Goal: Find contact information: Obtain details needed to contact an individual or organization

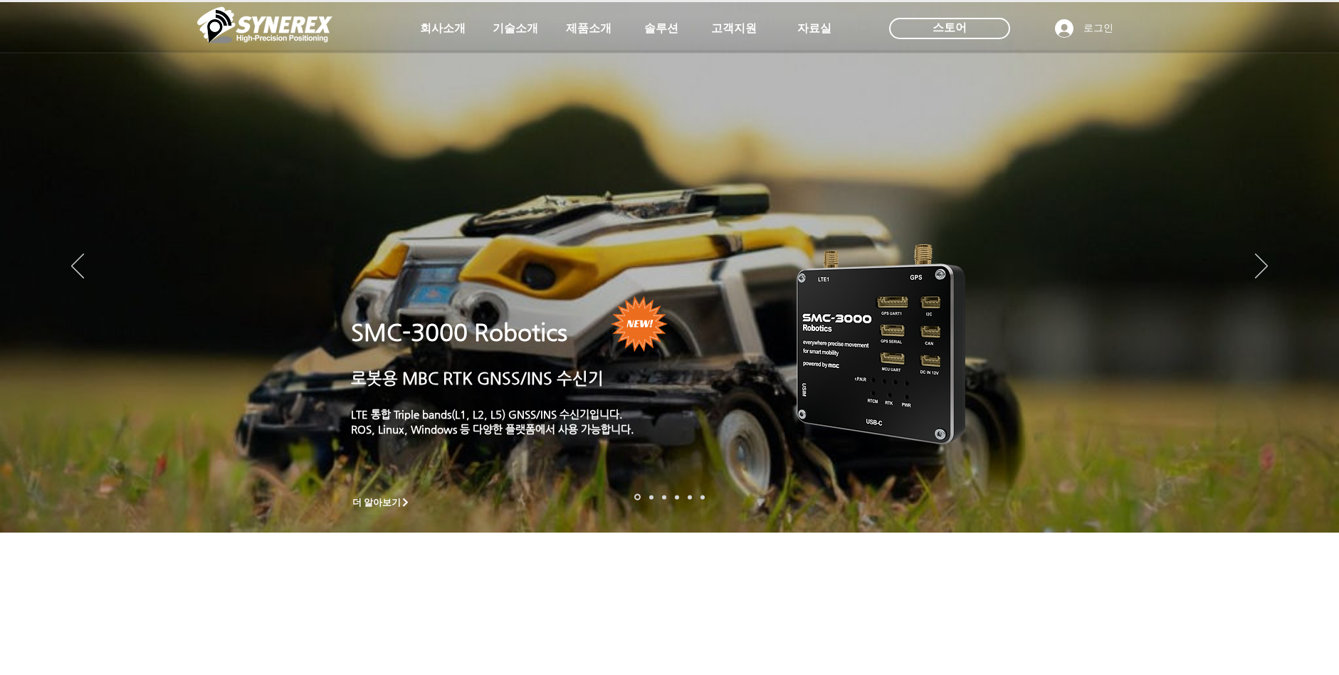
click at [1252, 268] on img "슬라이드쇼" at bounding box center [669, 267] width 1339 height 530
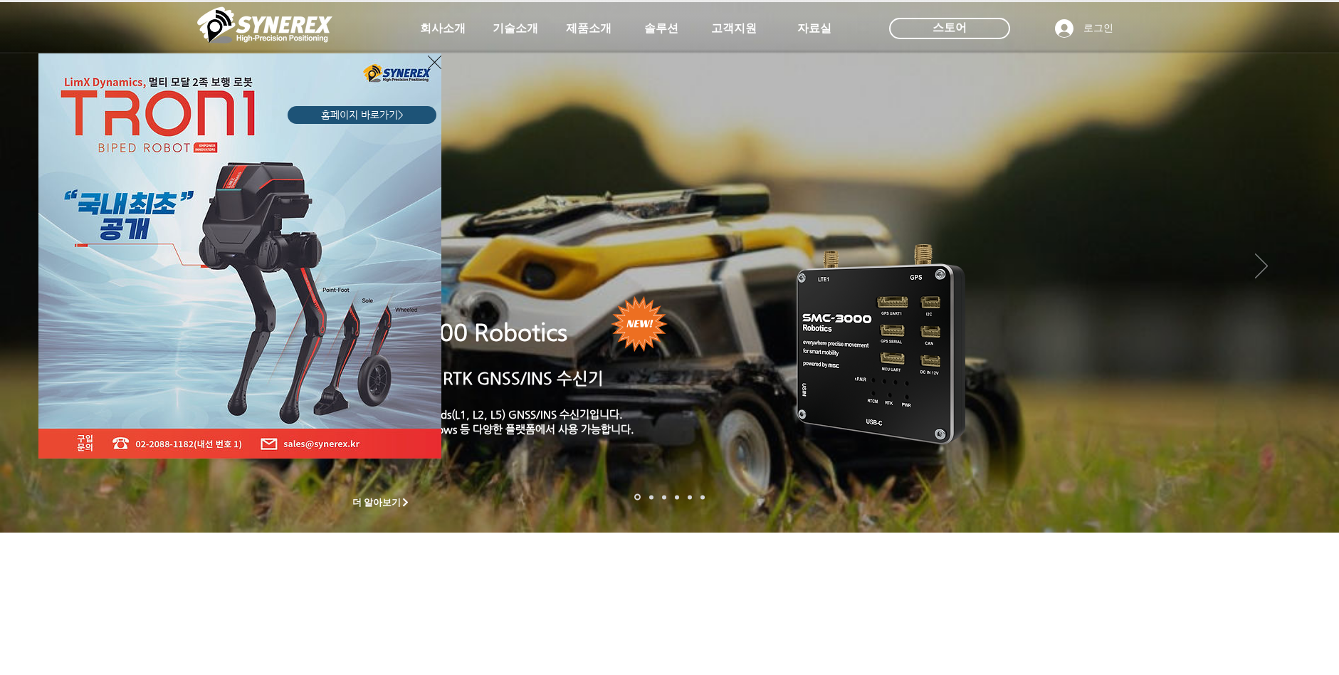
click at [1258, 266] on div "LimX Dinamics" at bounding box center [669, 337] width 1339 height 675
click at [1258, 265] on div "LimX Dinamics" at bounding box center [669, 337] width 1339 height 675
click at [1263, 267] on div "LimX Dinamics" at bounding box center [669, 337] width 1339 height 675
drag, startPoint x: 1263, startPoint y: 267, endPoint x: 1228, endPoint y: 278, distance: 37.2
click at [1261, 267] on div "LimX Dinamics" at bounding box center [669, 337] width 1339 height 675
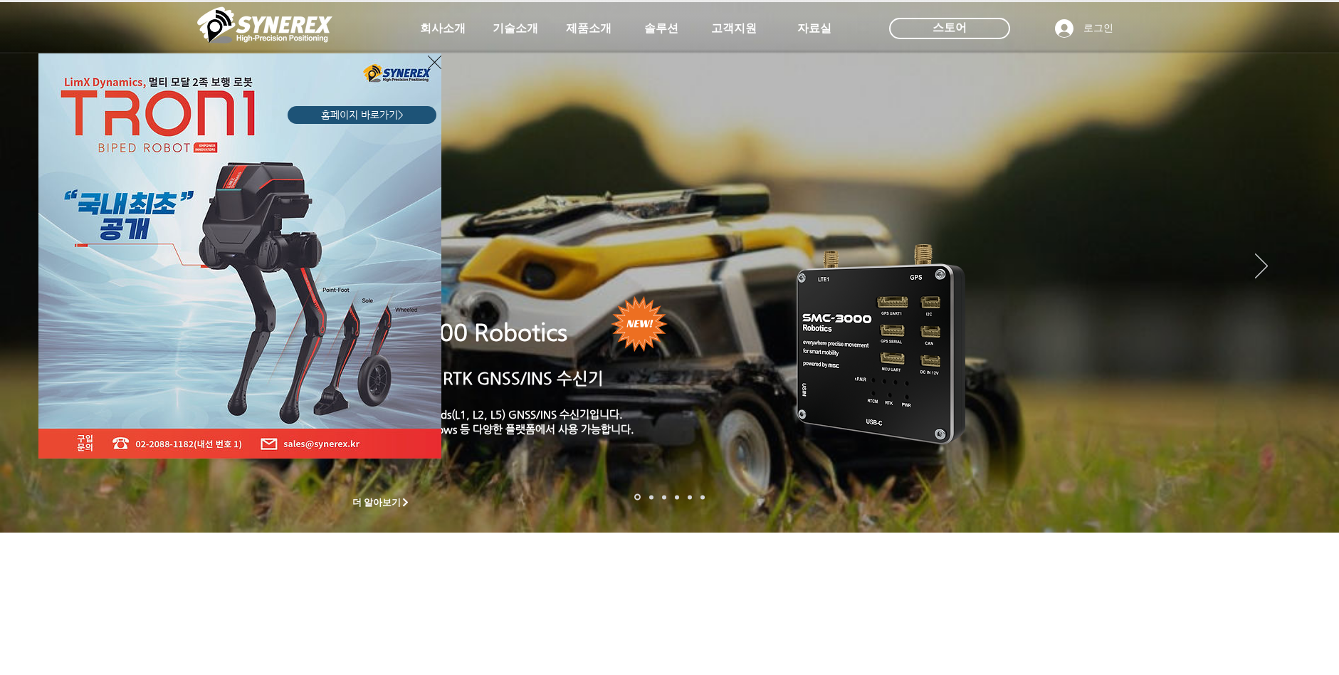
click at [652, 496] on div "LimX Dinamics" at bounding box center [669, 337] width 1339 height 675
click at [432, 58] on icon "사이트로 돌아가기" at bounding box center [435, 62] width 14 height 18
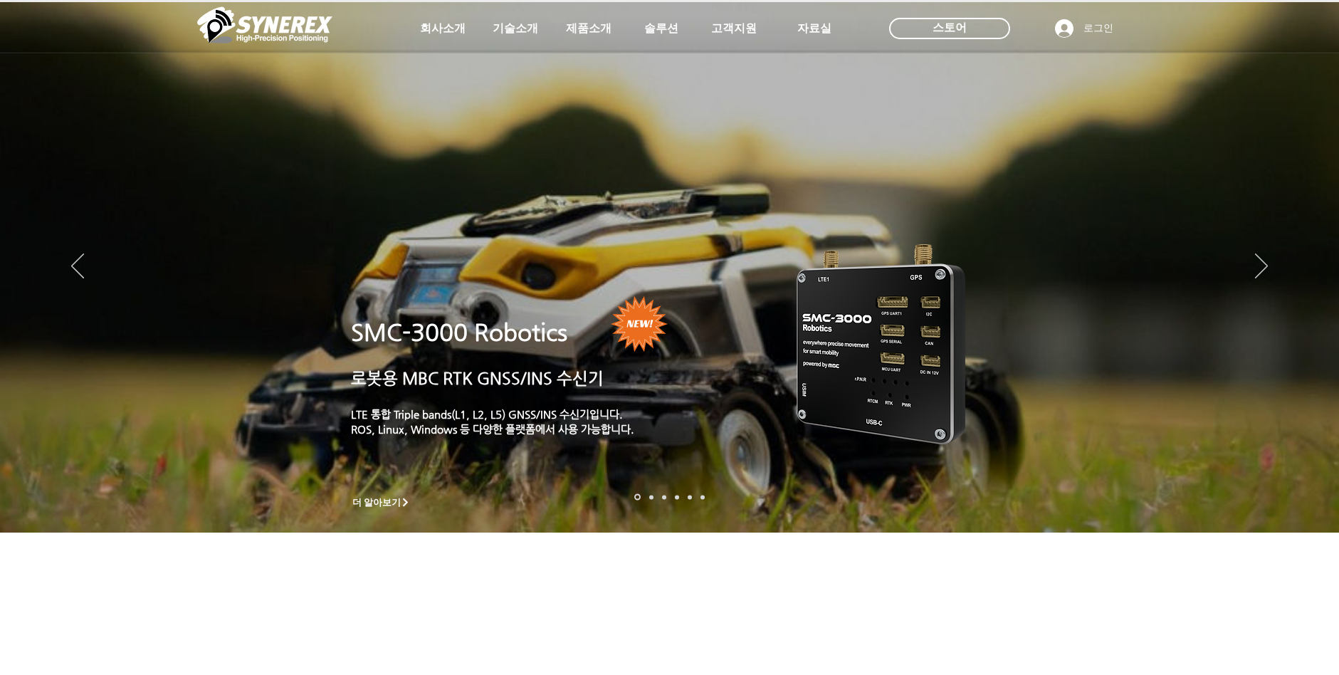
click at [684, 496] on nav "슬라이드" at bounding box center [669, 497] width 79 height 6
click at [701, 498] on link "정밀농업" at bounding box center [703, 497] width 4 height 4
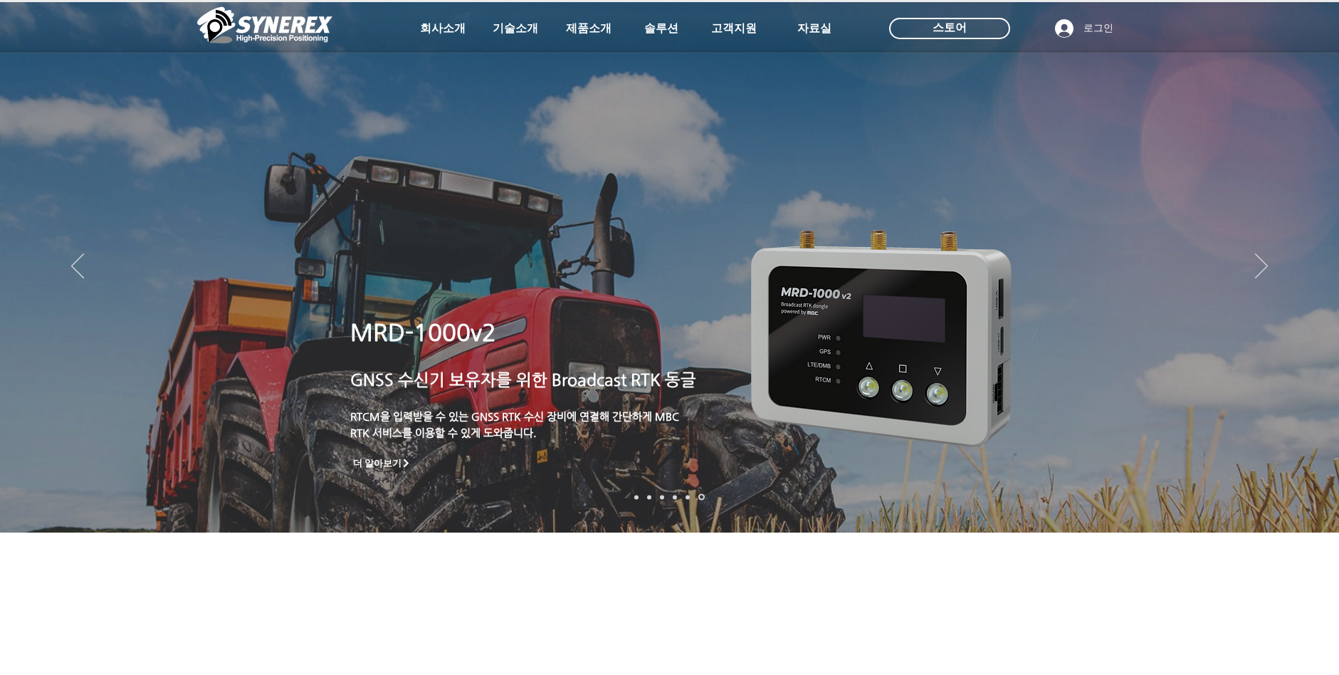
click at [686, 496] on link "로봇" at bounding box center [688, 497] width 4 height 4
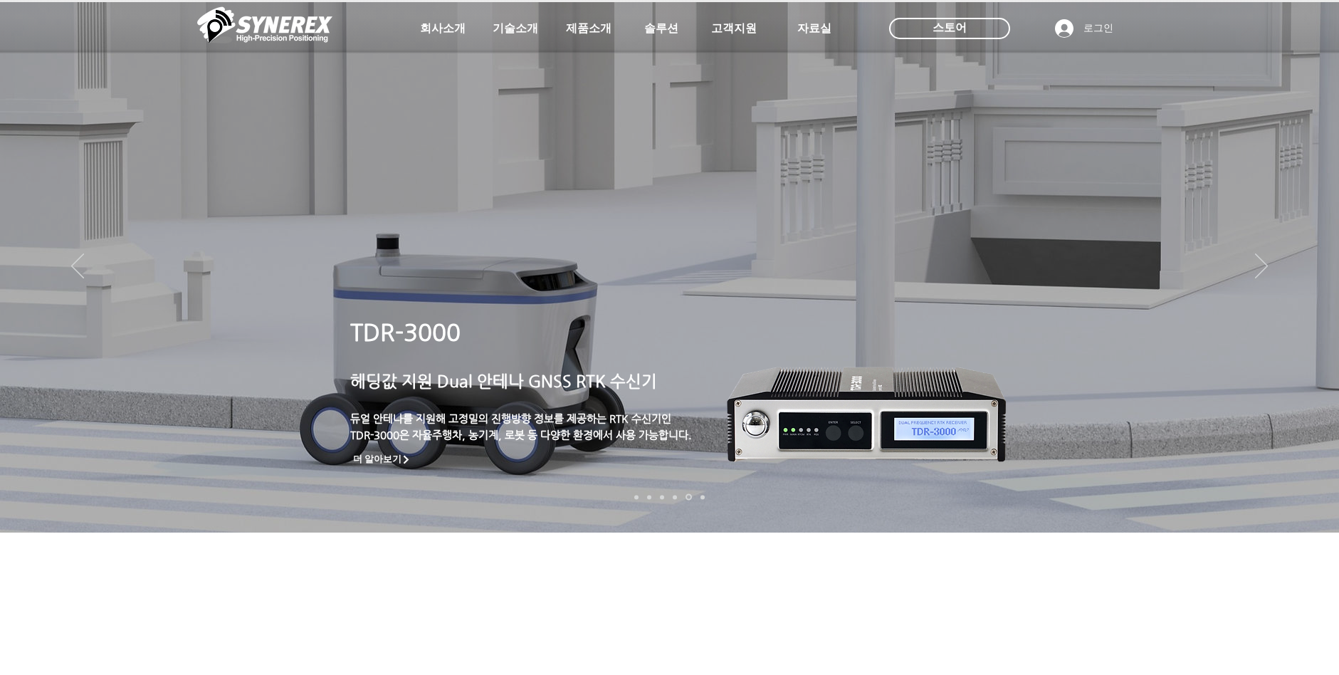
click at [676, 496] on link "자율주행" at bounding box center [675, 497] width 4 height 4
click at [675, 497] on link "자율주행" at bounding box center [675, 497] width 4 height 4
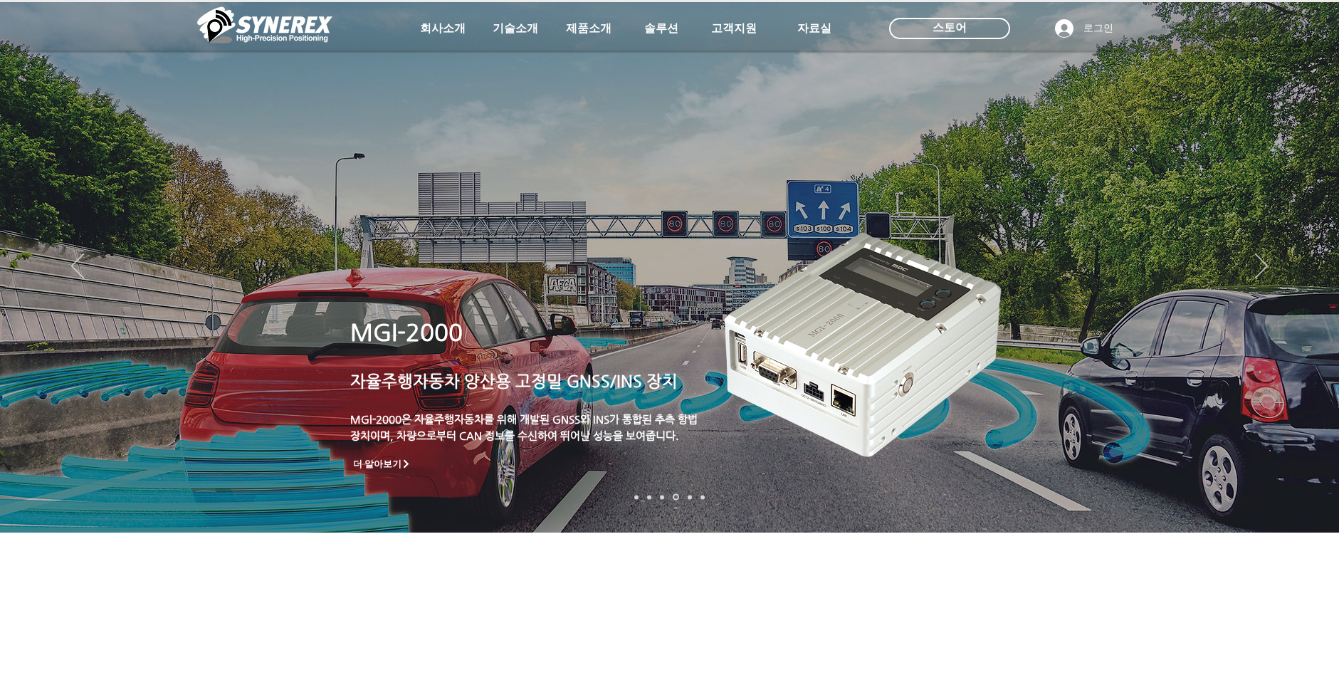
click at [663, 495] on link "측량 IoT" at bounding box center [662, 497] width 4 height 4
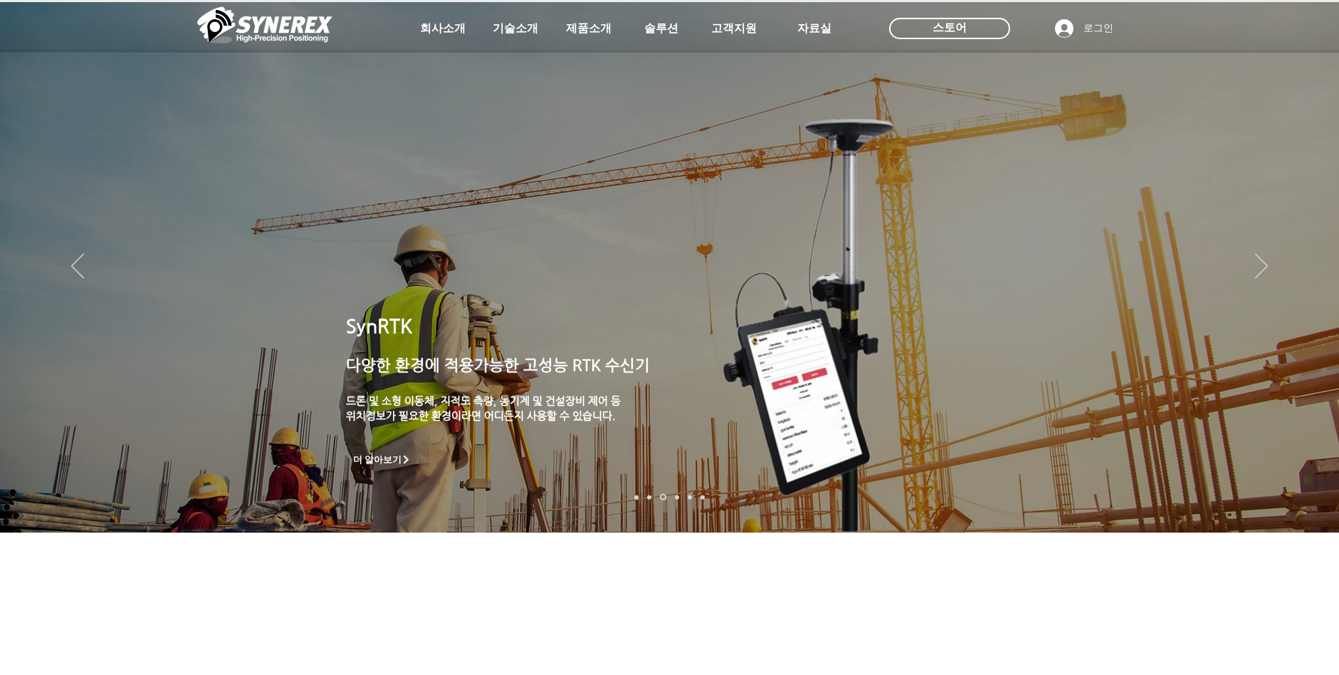
click at [649, 496] on link "드론 8 - SMC 2000" at bounding box center [649, 497] width 4 height 4
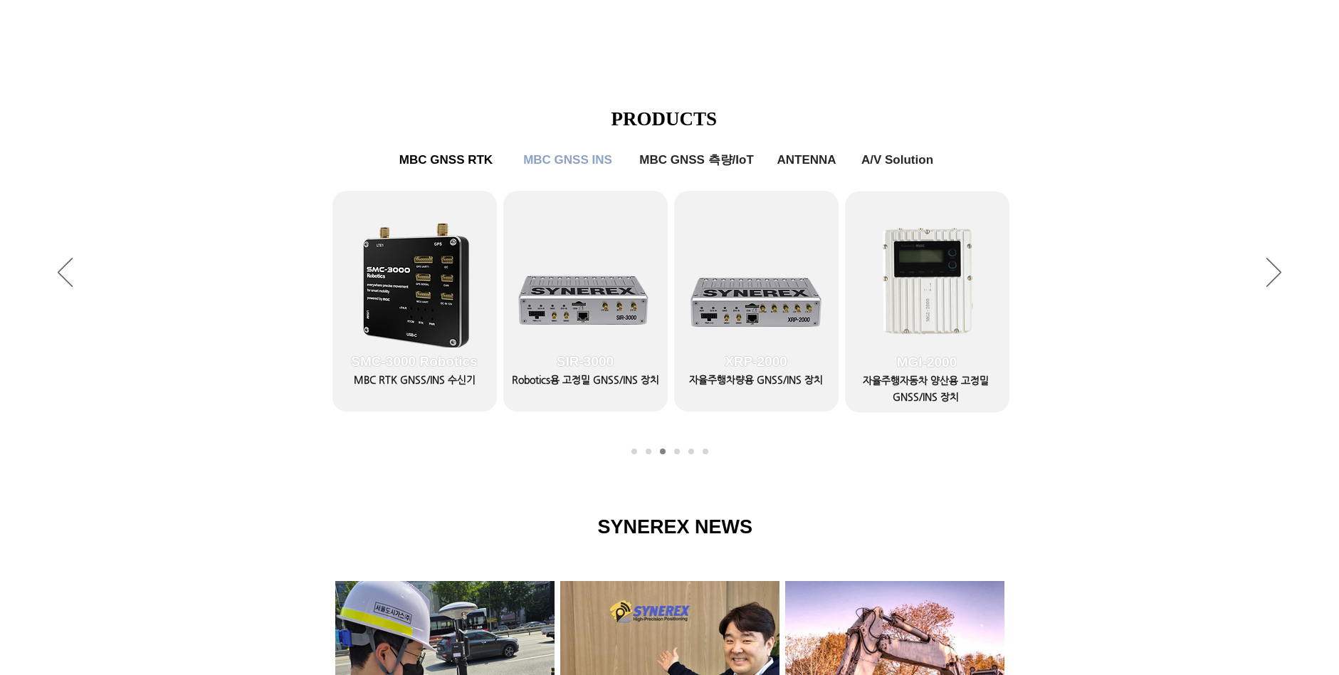
scroll to position [570, 0]
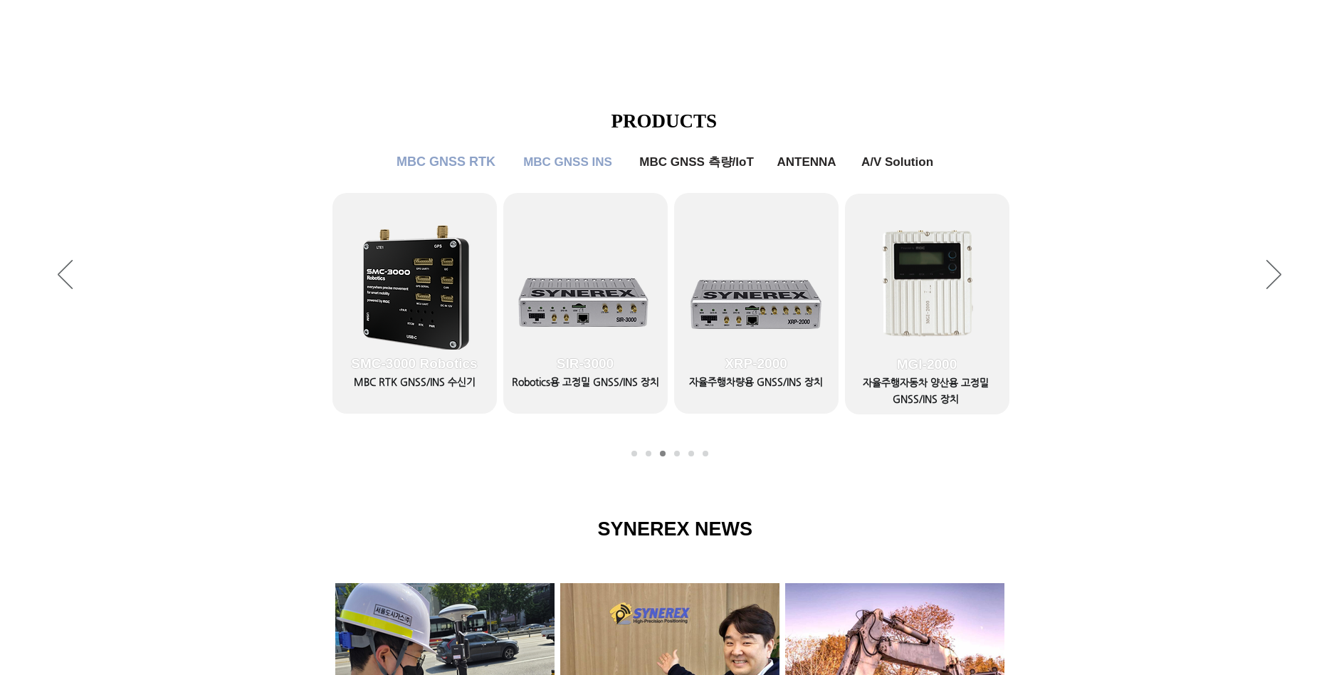
click at [441, 169] on span "MBC GNSS RTK" at bounding box center [446, 162] width 99 height 15
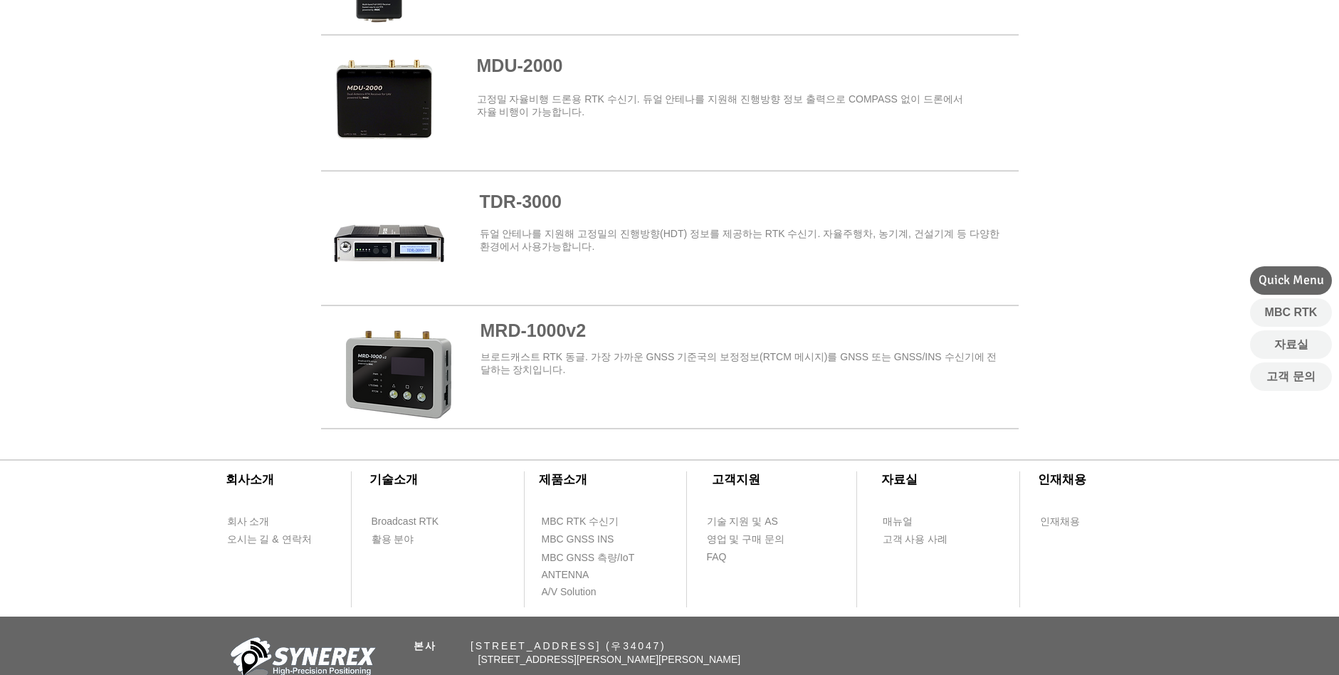
scroll to position [1234, 0]
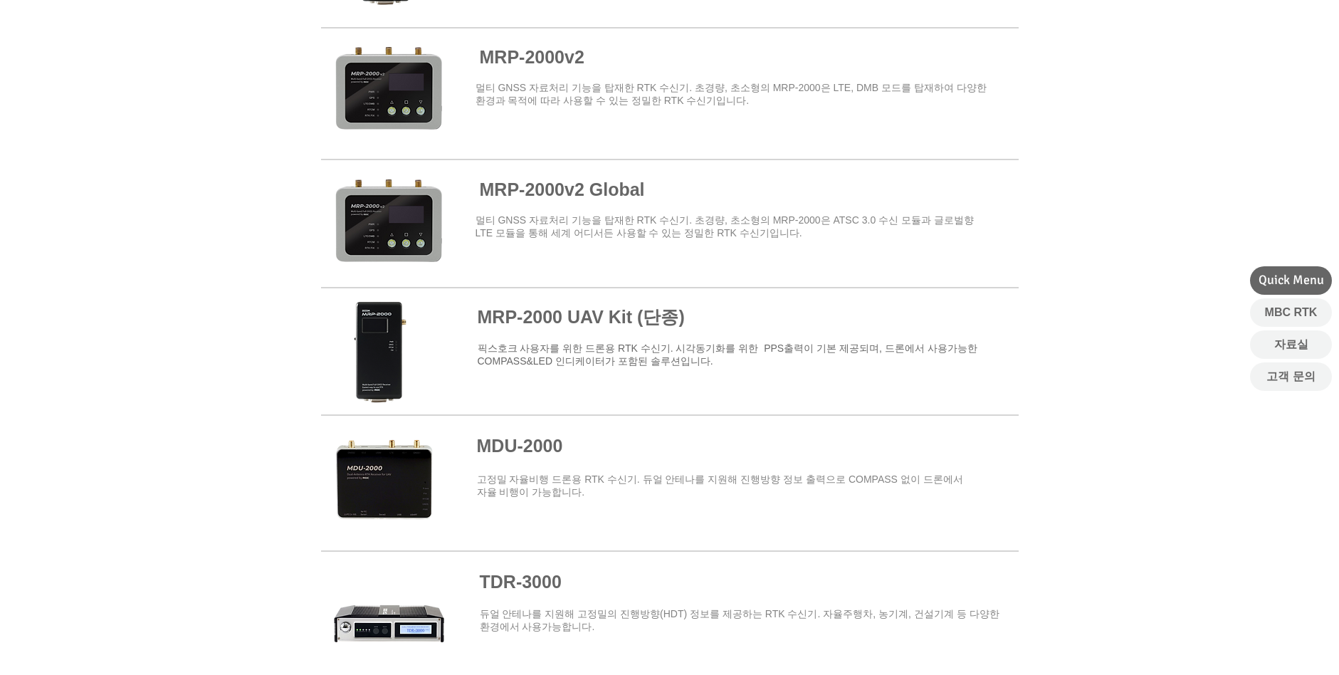
click at [653, 483] on span at bounding box center [670, 474] width 698 height 114
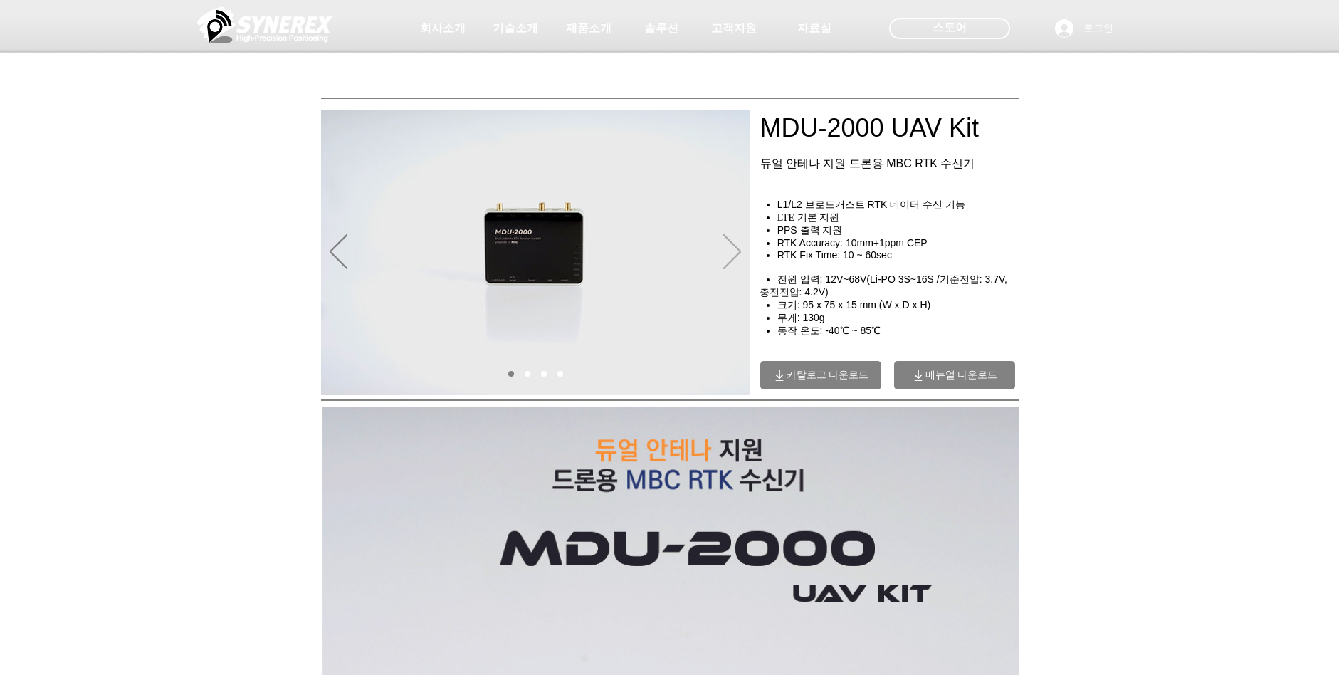
click at [735, 264] on icon "다음" at bounding box center [732, 251] width 18 height 35
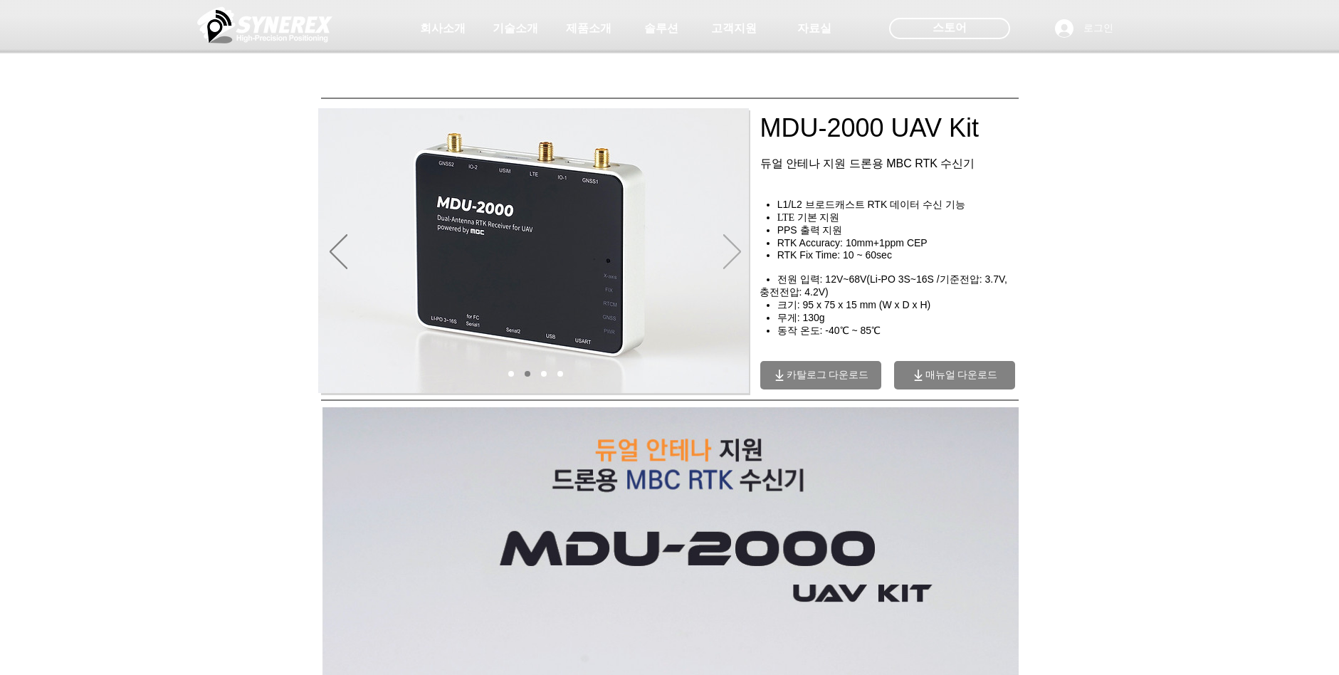
click at [735, 264] on icon "다음" at bounding box center [732, 251] width 18 height 35
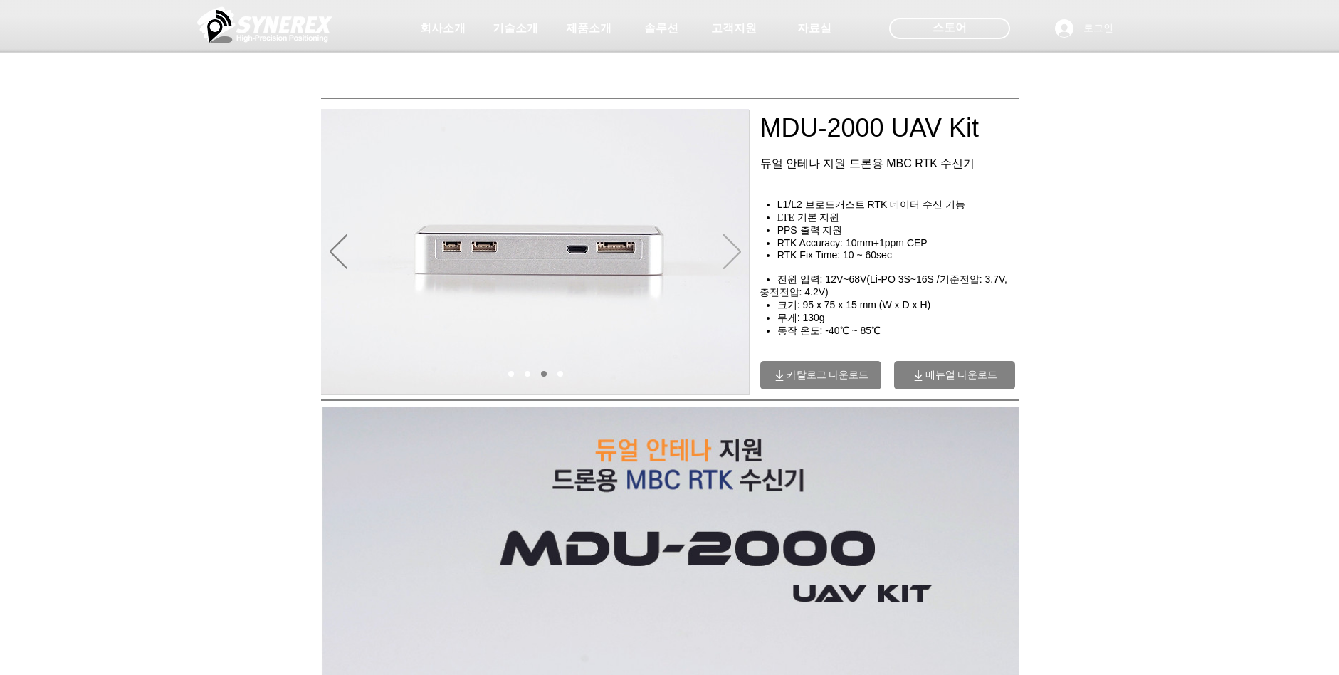
click at [735, 264] on icon "다음" at bounding box center [732, 251] width 18 height 35
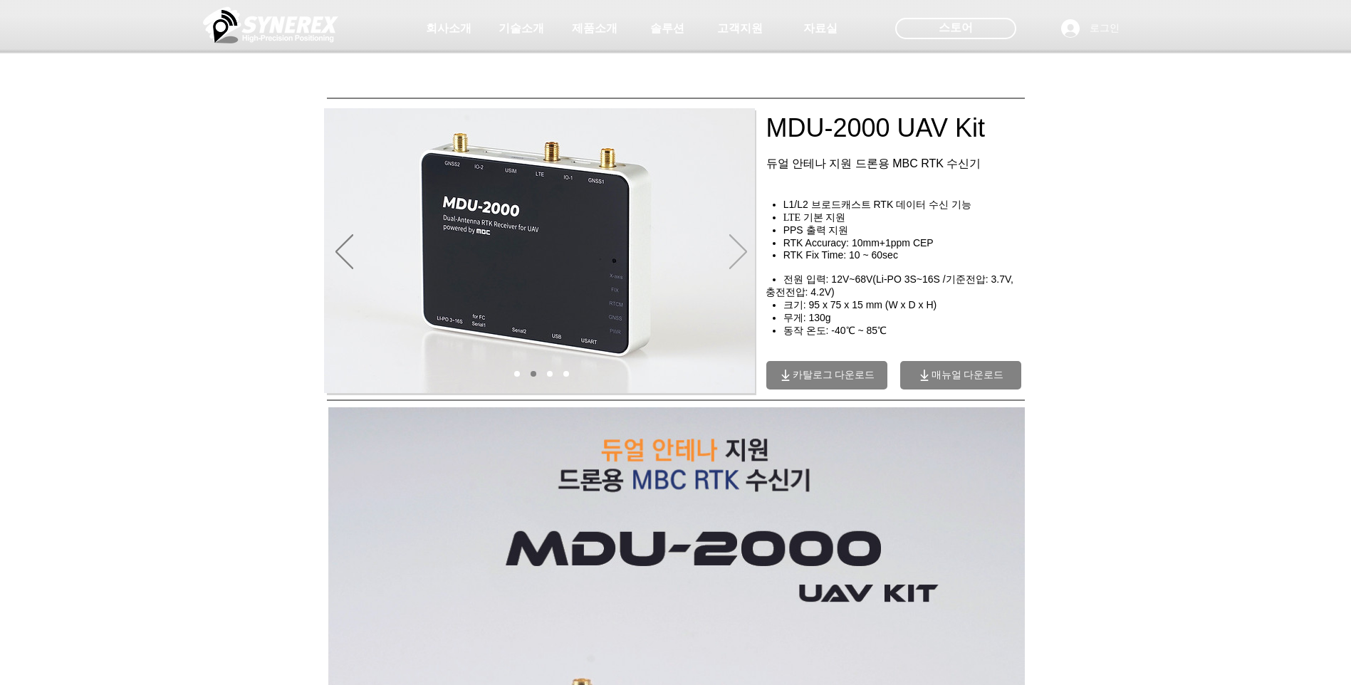
click at [729, 256] on icon "다음" at bounding box center [738, 251] width 18 height 35
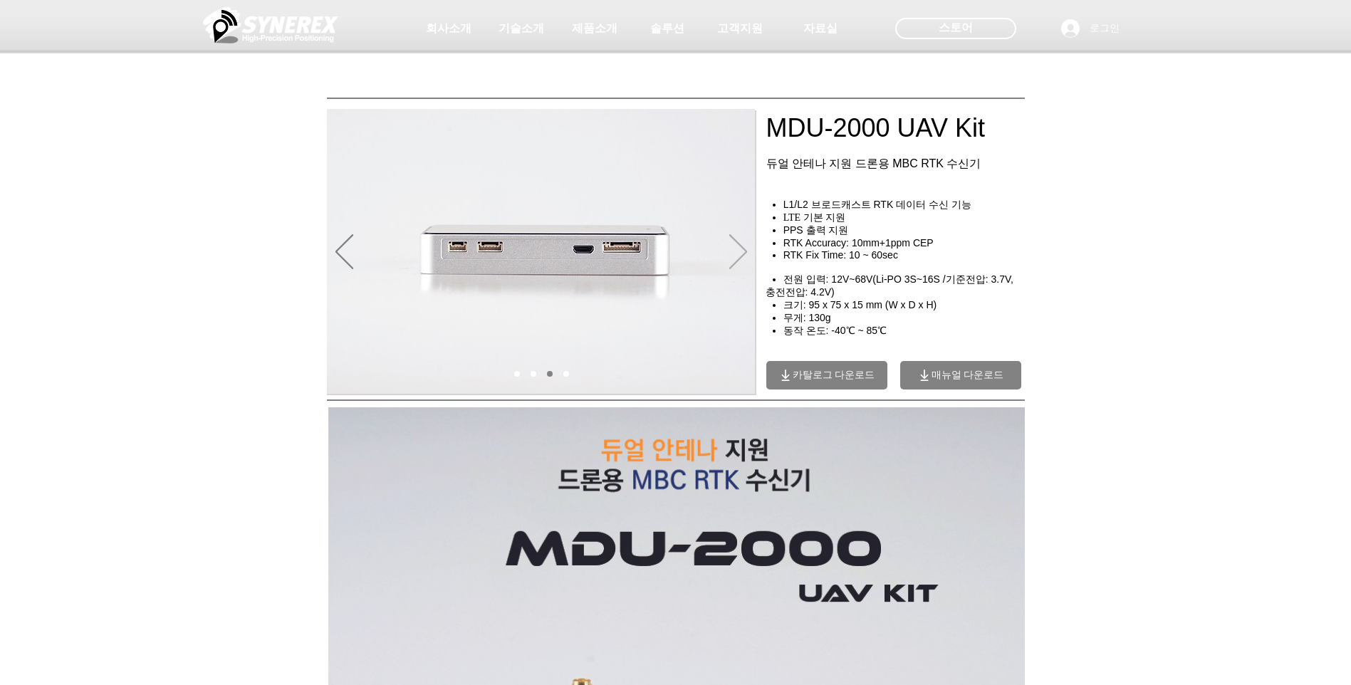
click at [729, 256] on icon "다음" at bounding box center [738, 251] width 18 height 35
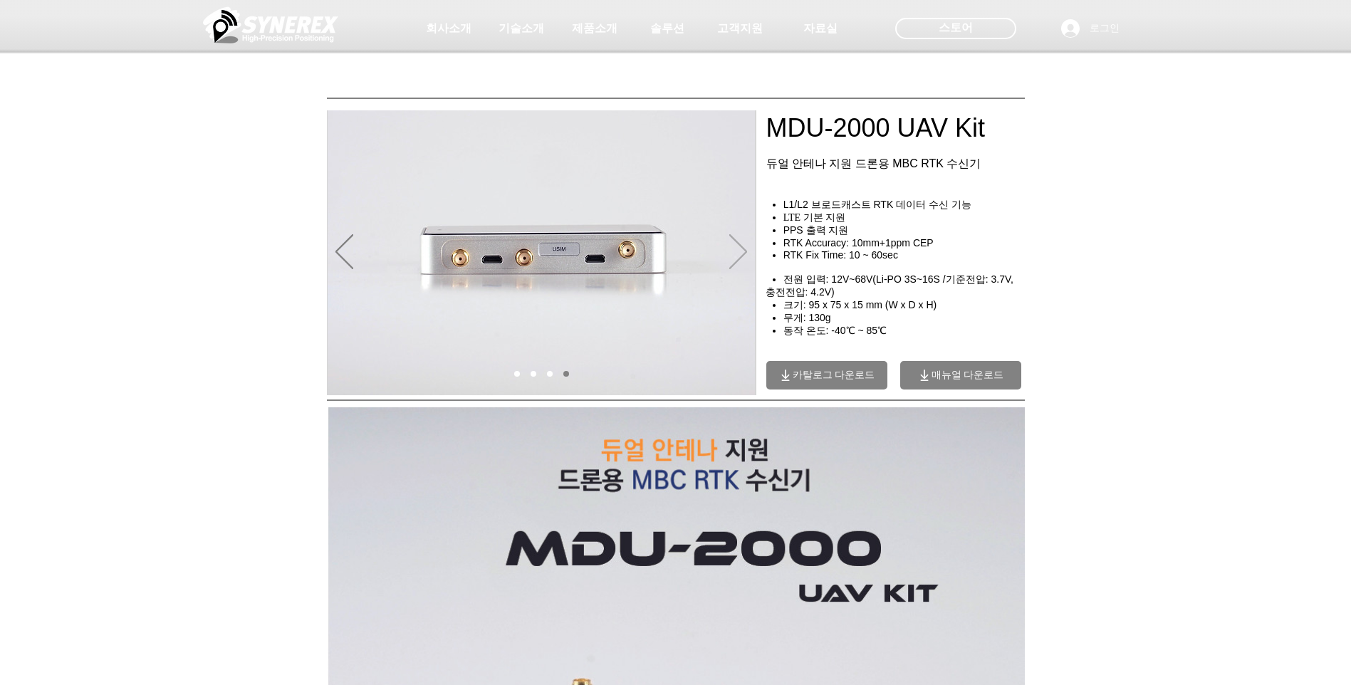
click at [729, 256] on icon "다음" at bounding box center [738, 251] width 18 height 35
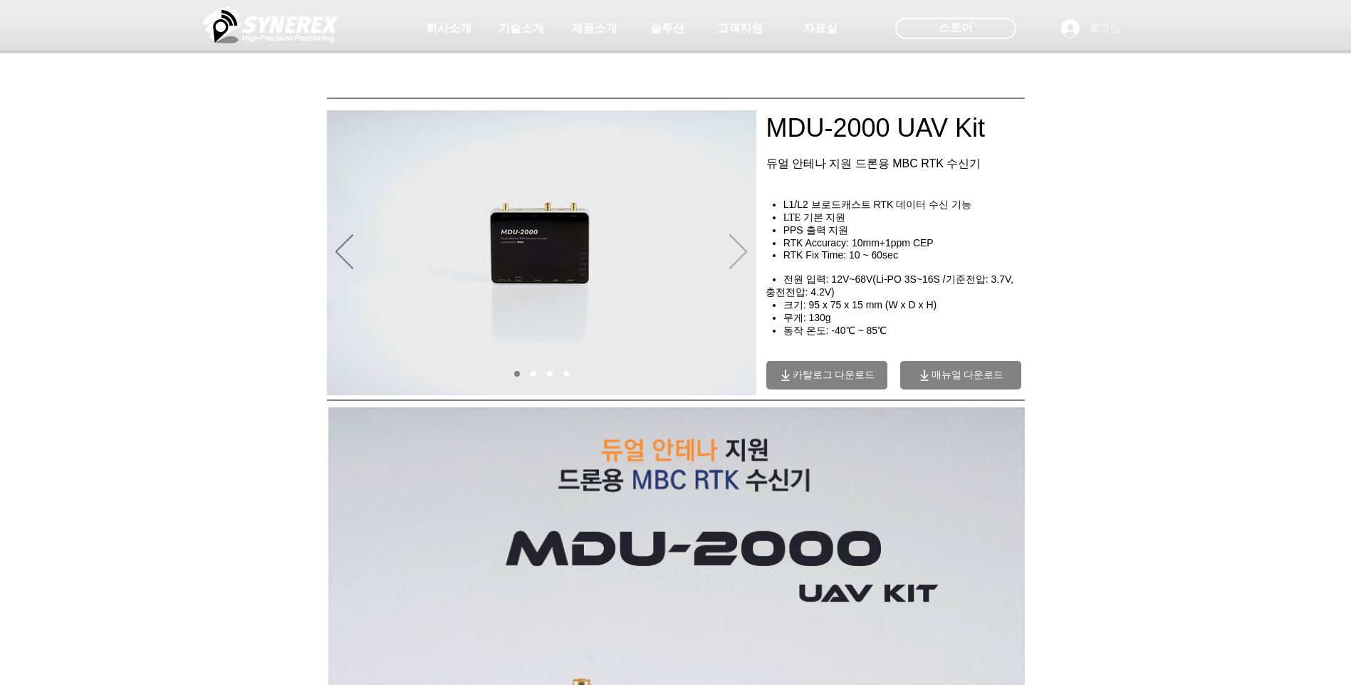
click at [729, 256] on icon "다음" at bounding box center [738, 251] width 18 height 35
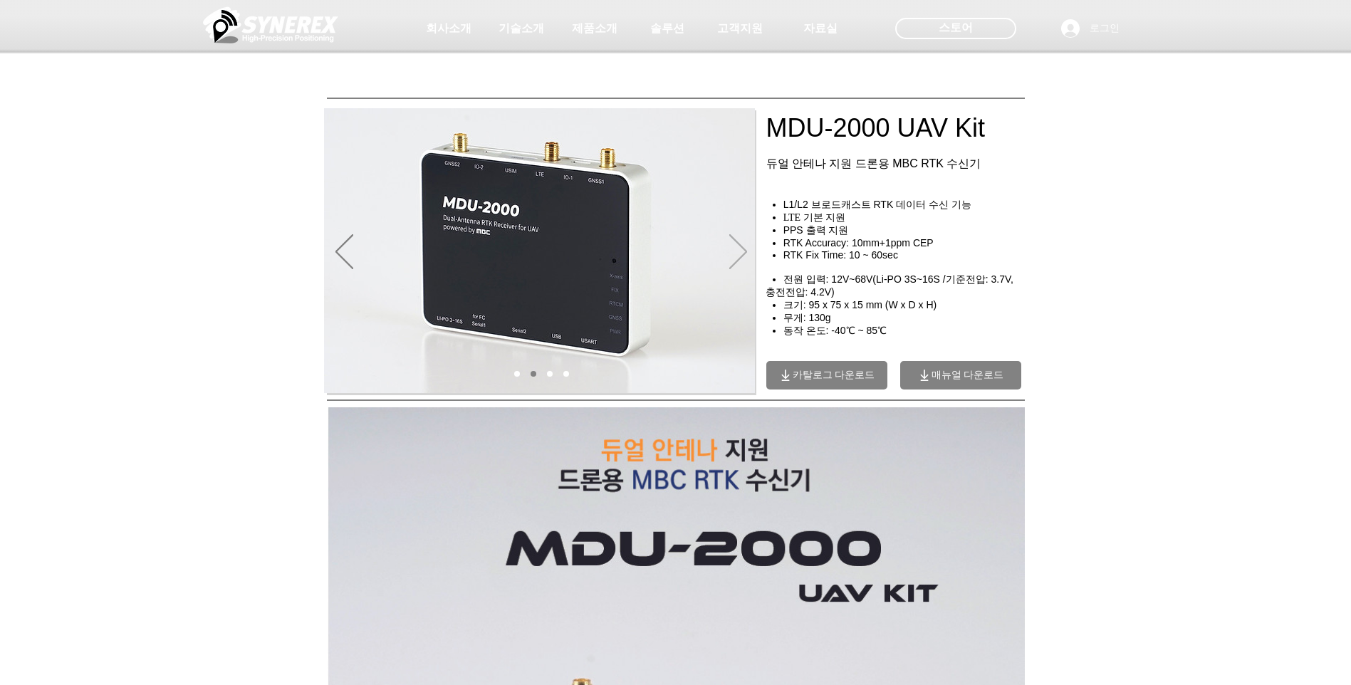
click at [729, 256] on icon "다음" at bounding box center [738, 251] width 18 height 35
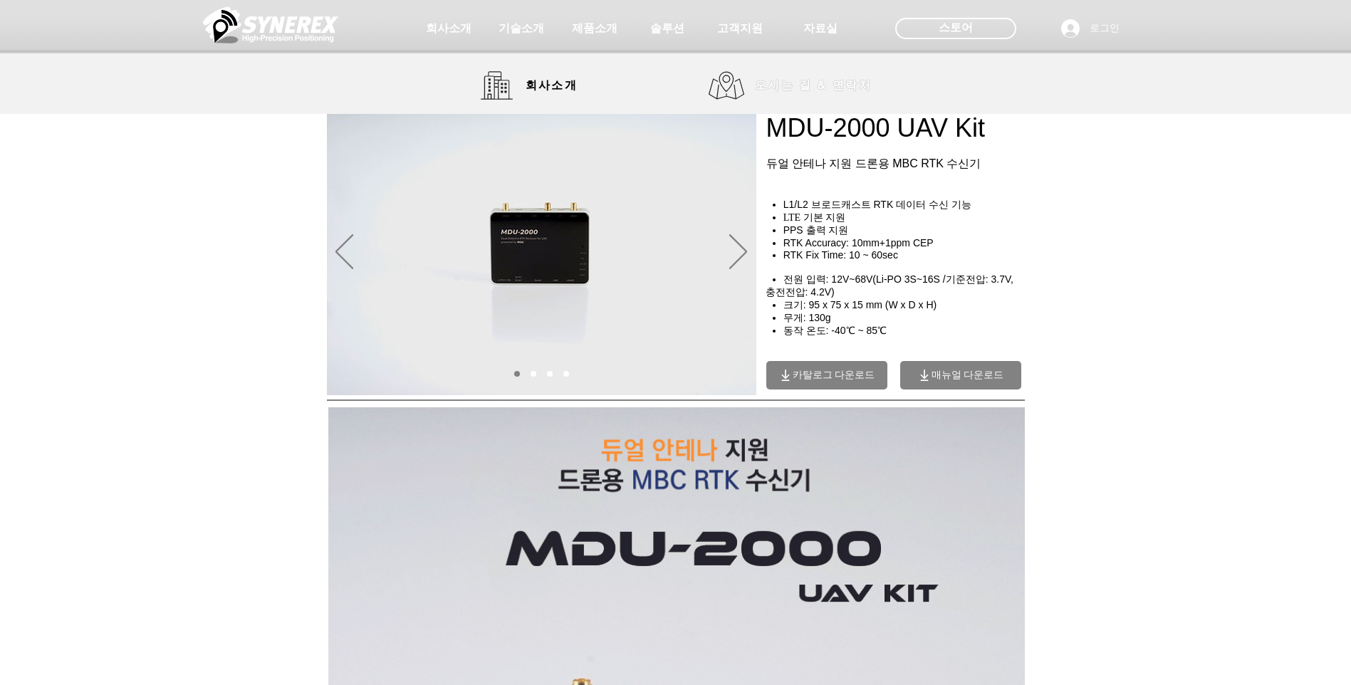
click at [846, 86] on span "오시는 길 & 연락처" at bounding box center [813, 86] width 117 height 16
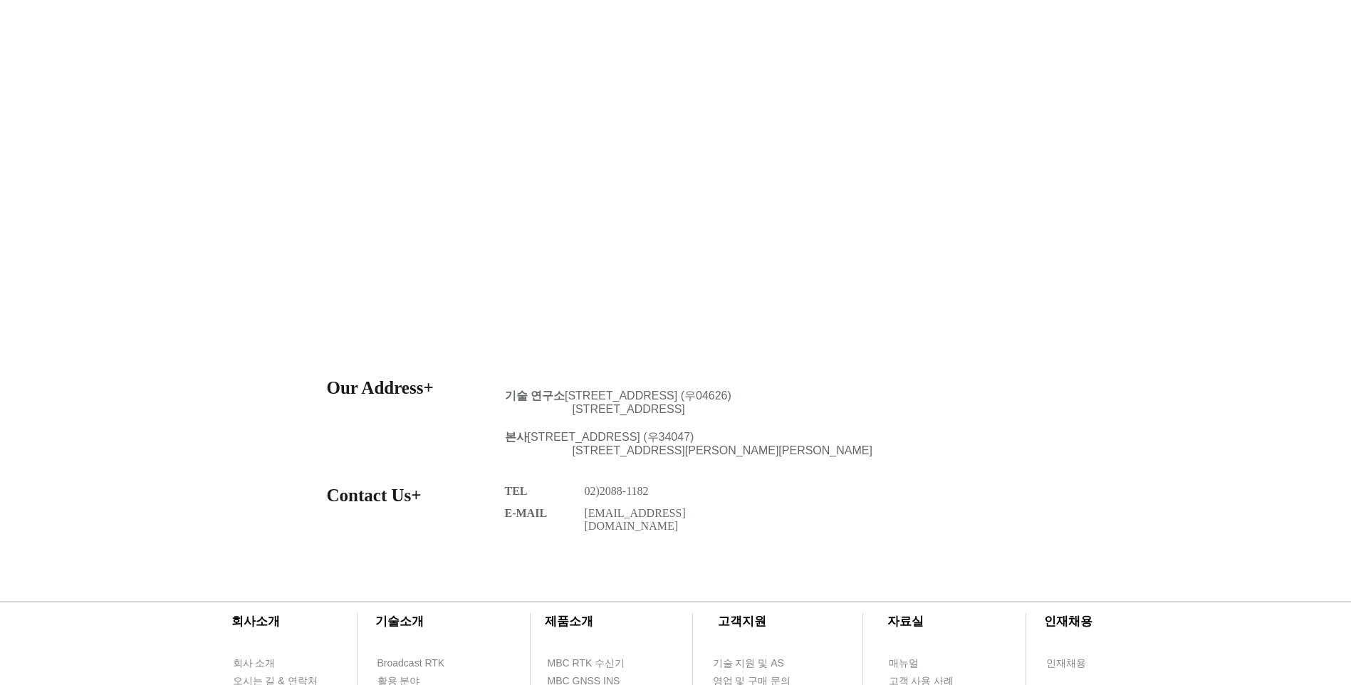
scroll to position [12, 0]
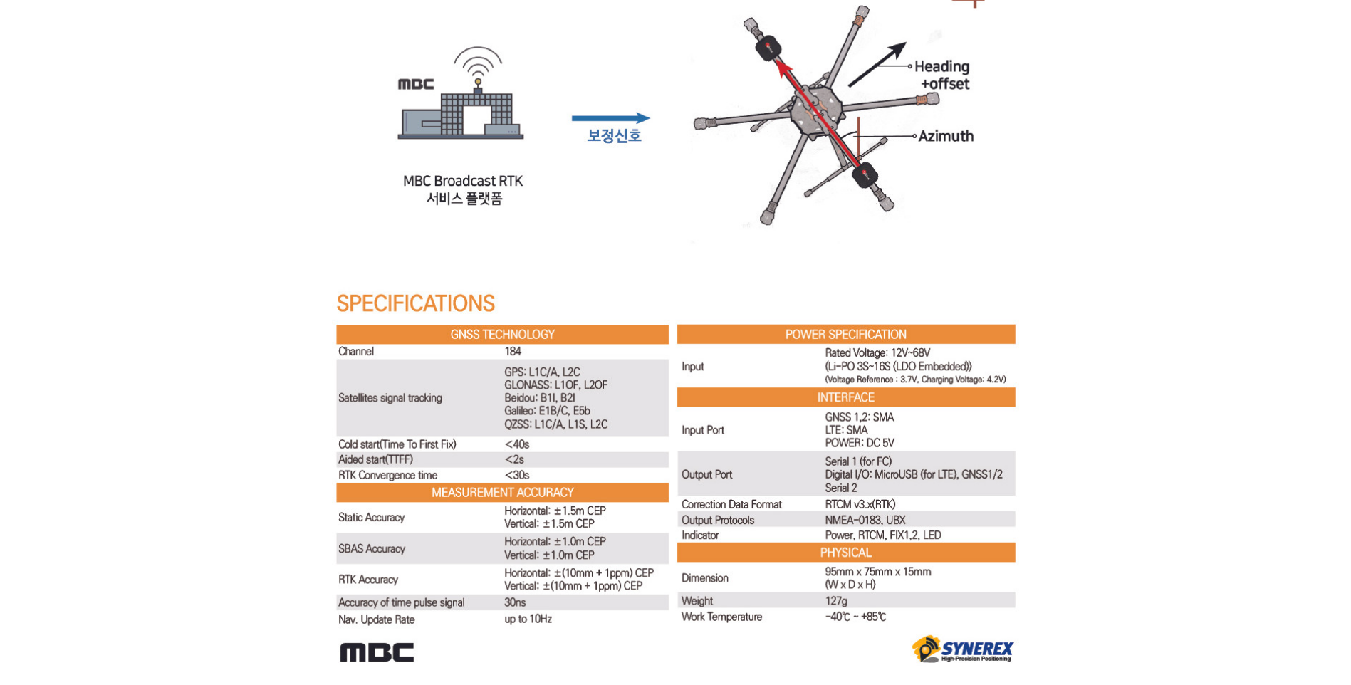
scroll to position [3310, 0]
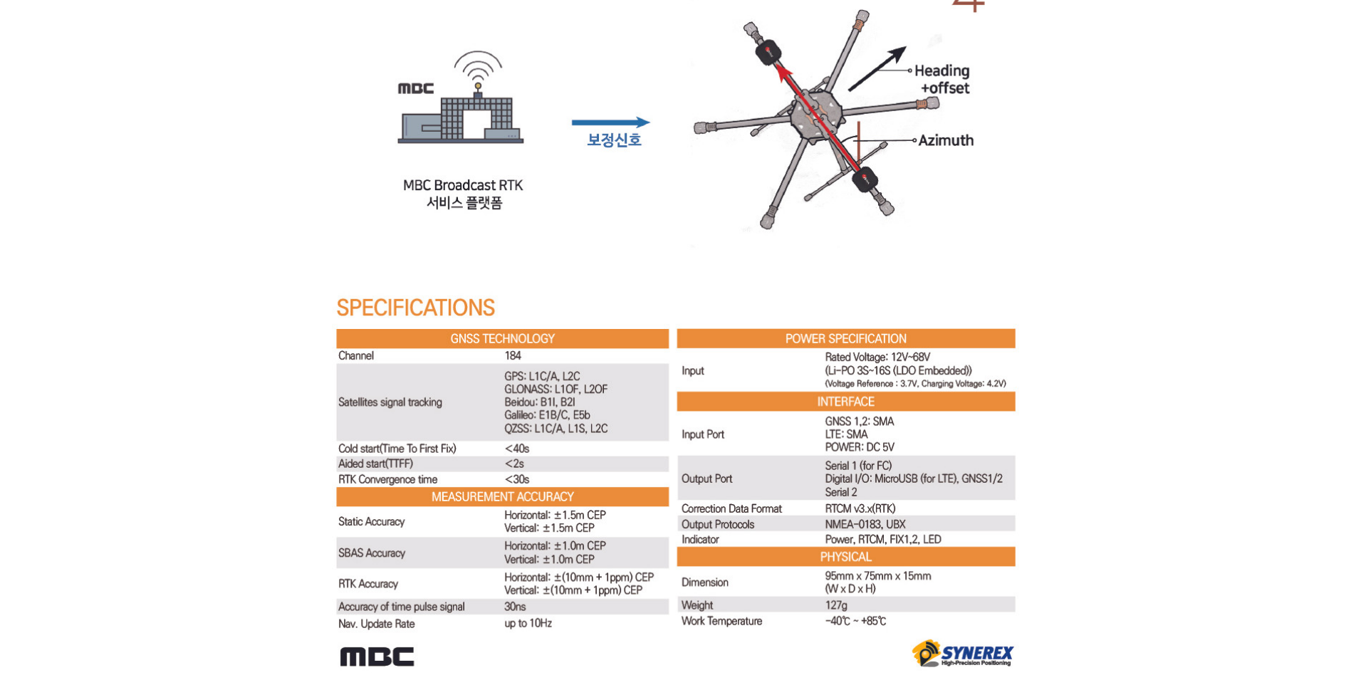
drag, startPoint x: 1020, startPoint y: 268, endPoint x: 1013, endPoint y: 254, distance: 15.3
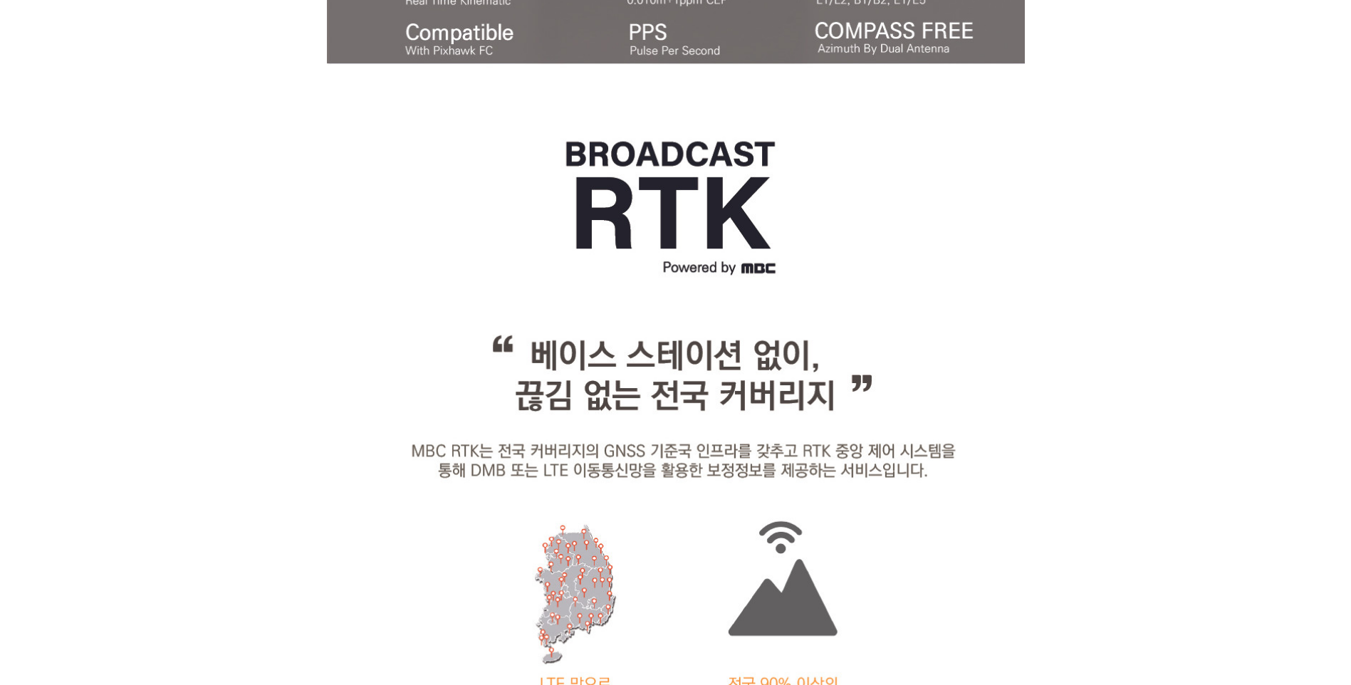
scroll to position [0, 0]
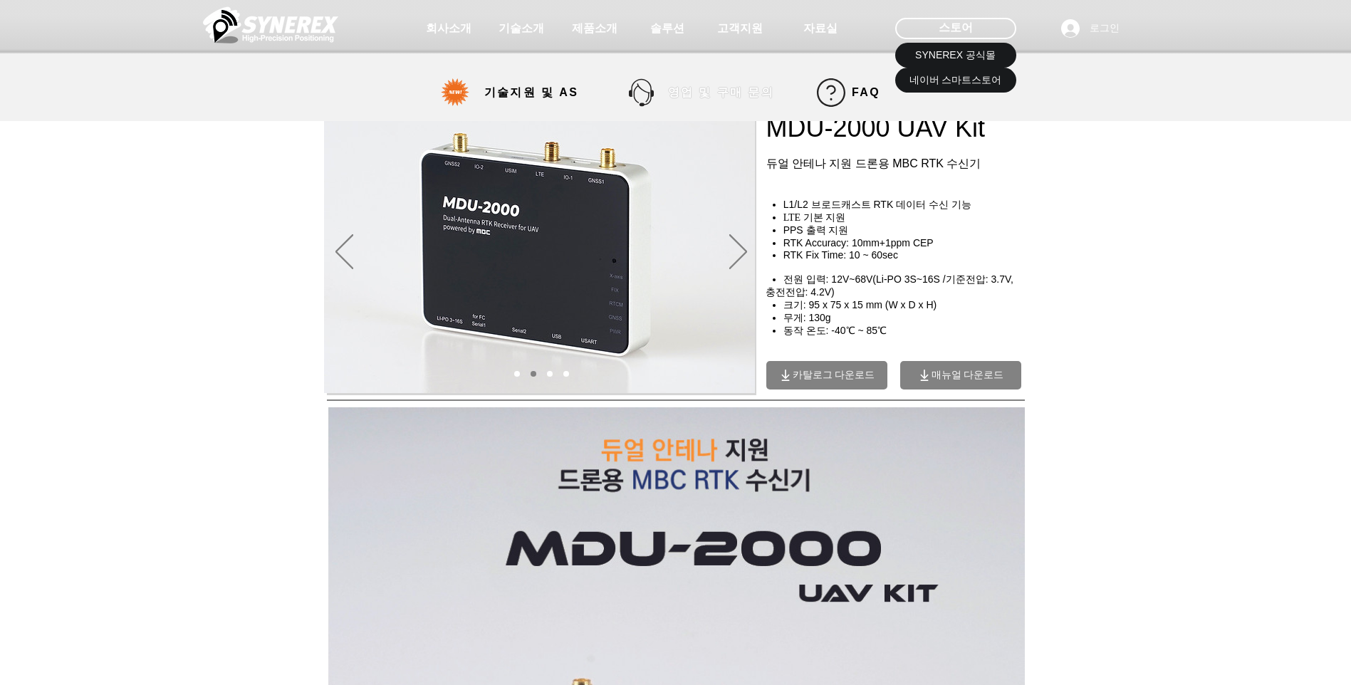
click at [731, 84] on span "영업 및 구매 문의" at bounding box center [721, 92] width 128 height 28
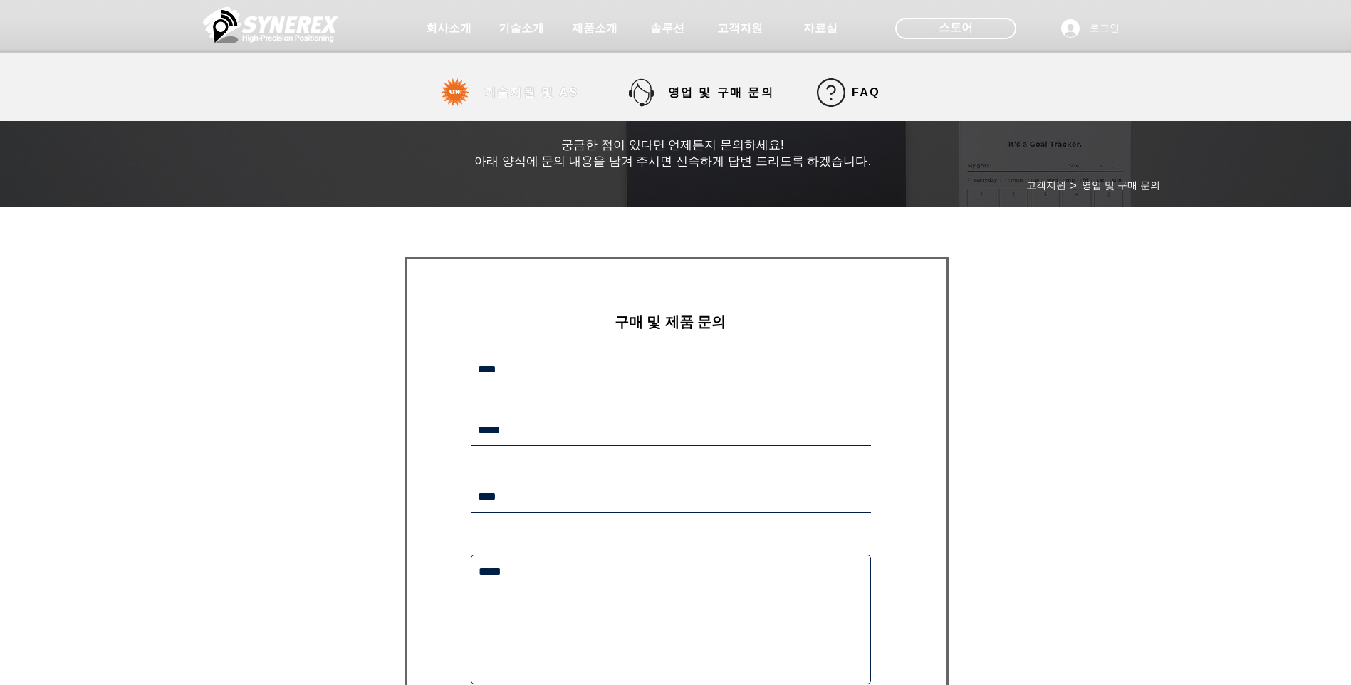
click at [561, 93] on span "기술지원 및 AS" at bounding box center [531, 92] width 95 height 15
select select "******"
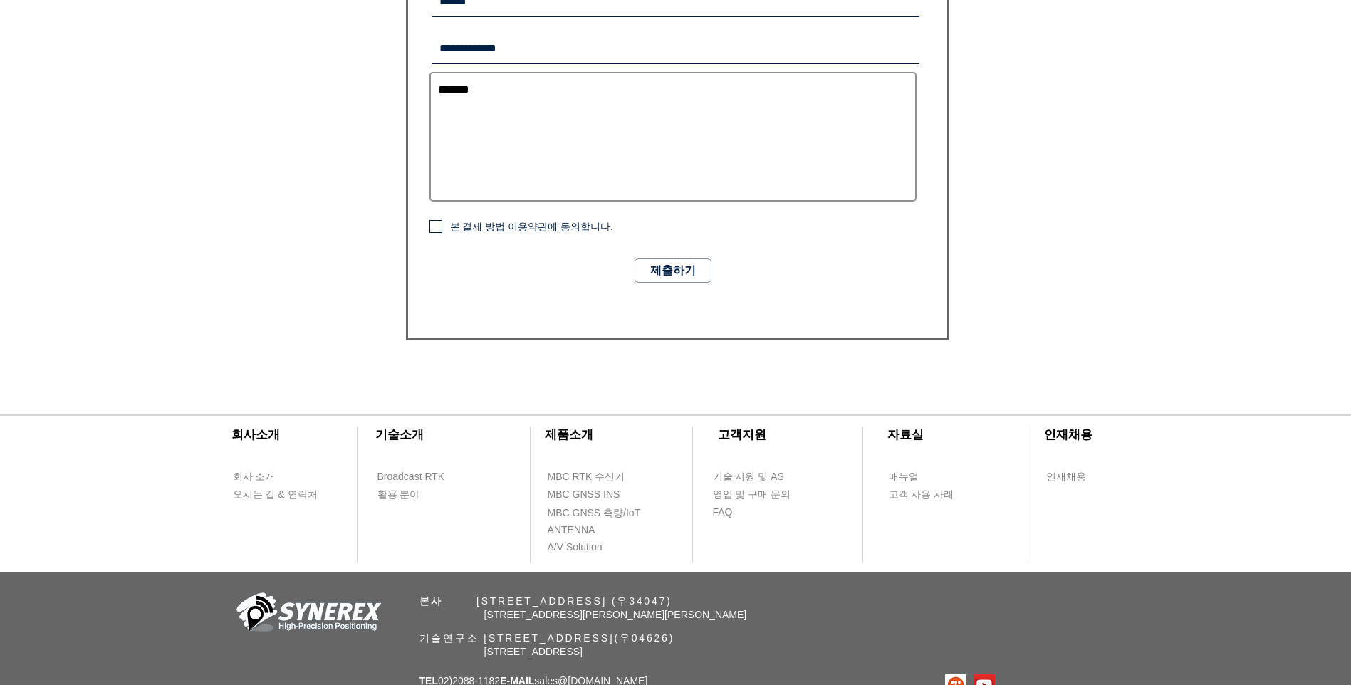
scroll to position [983, 0]
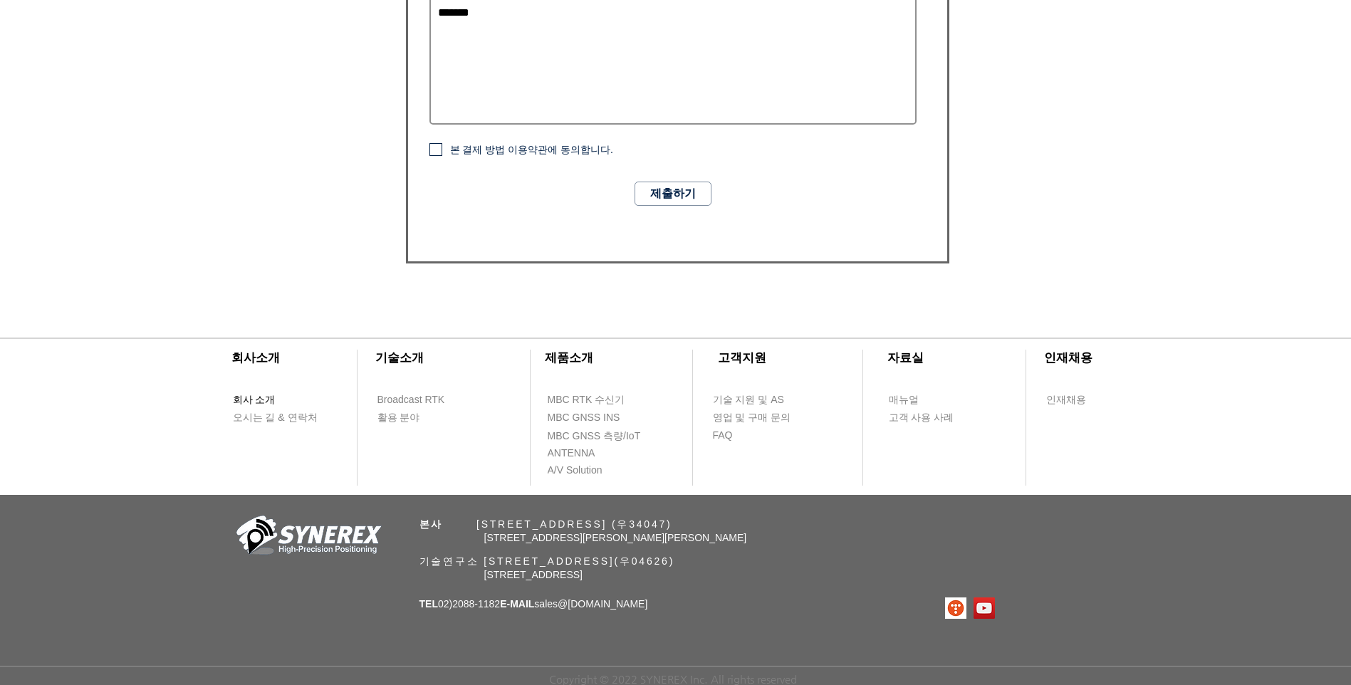
click at [271, 395] on span "회사 소개" at bounding box center [254, 400] width 43 height 14
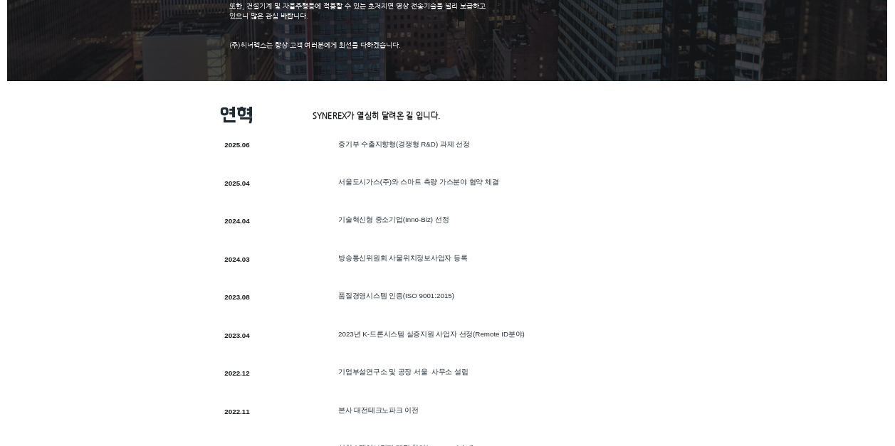
scroll to position [88, 0]
